Goal: Navigation & Orientation: Find specific page/section

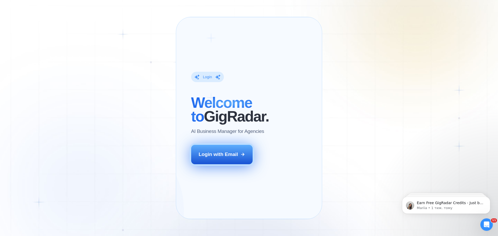
click at [226, 158] on div "Login with Email" at bounding box center [218, 154] width 39 height 7
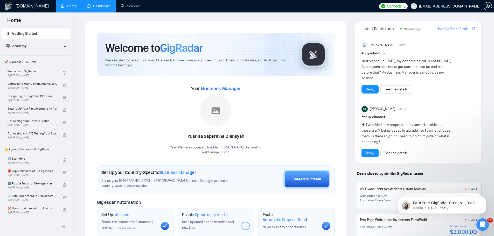
click at [99, 7] on link "Dashboard" at bounding box center [99, 6] width 24 height 4
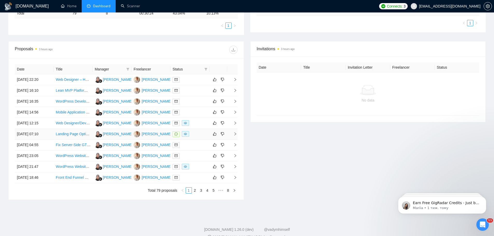
scroll to position [130, 0]
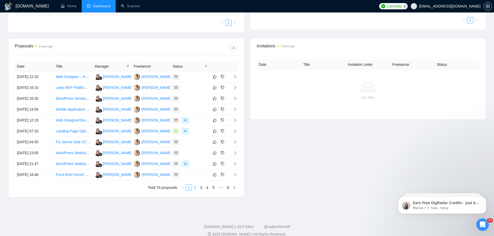
click at [197, 190] on link "2" at bounding box center [195, 188] width 6 height 6
click at [188, 187] on link "1" at bounding box center [189, 188] width 6 height 6
